Goal: Task Accomplishment & Management: Manage account settings

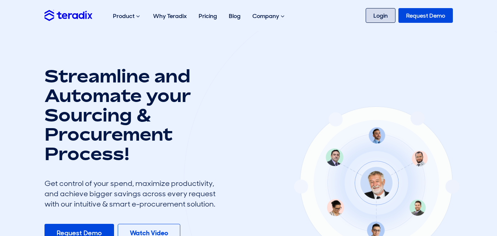
click at [366, 14] on link "Login" at bounding box center [380, 15] width 30 height 15
